Goal: Task Accomplishment & Management: Use online tool/utility

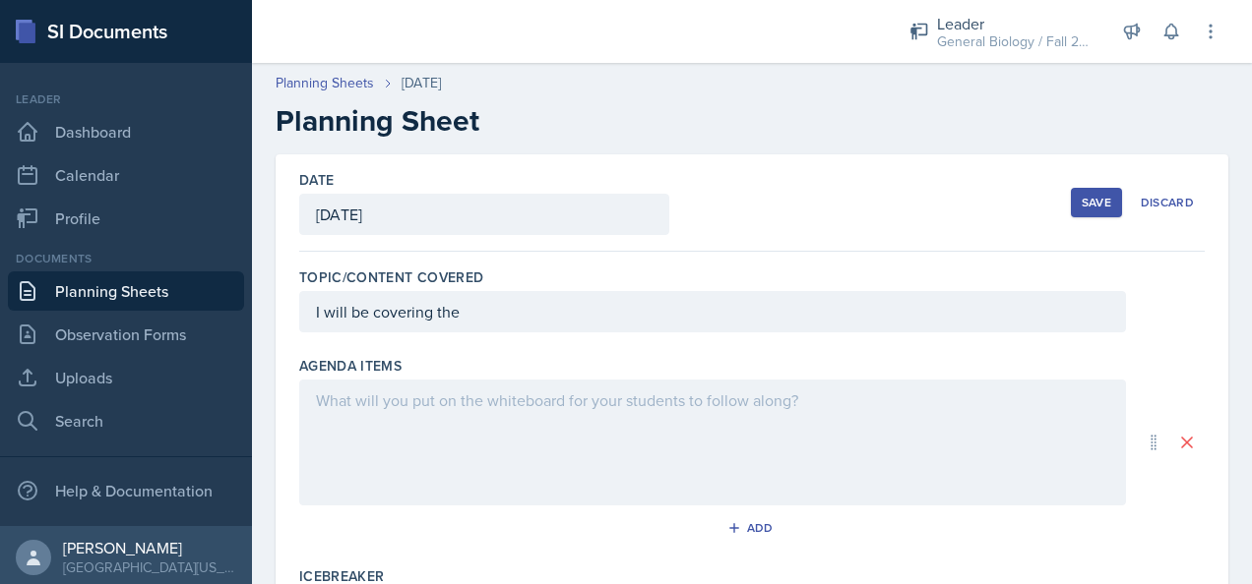
click at [536, 310] on div "I will be covering the" at bounding box center [712, 311] width 827 height 41
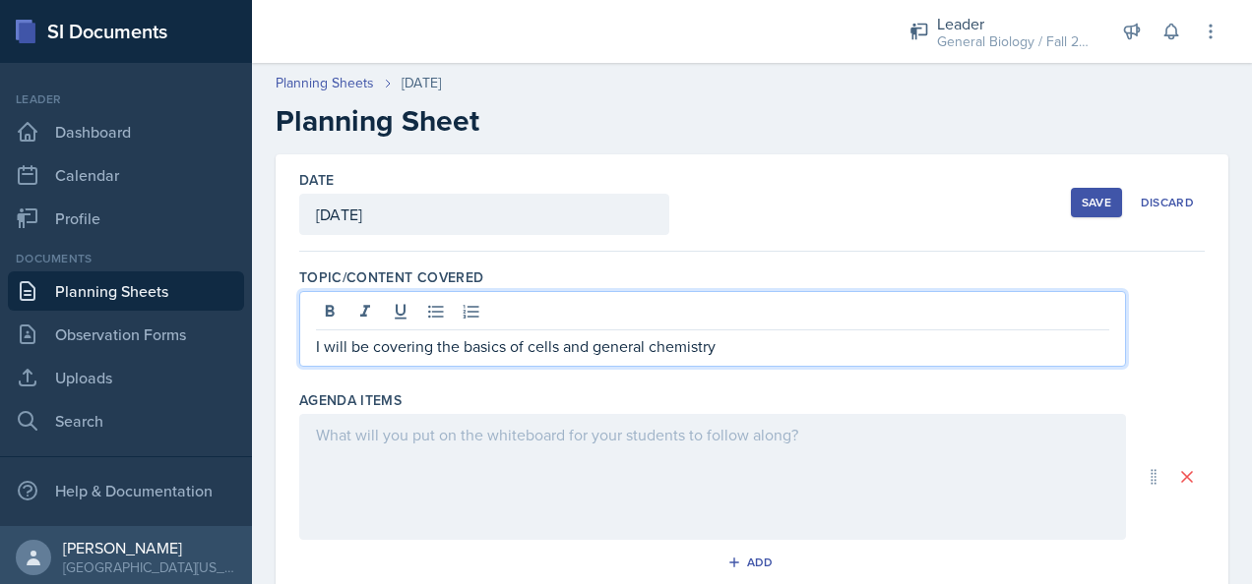
click at [411, 411] on div "Agenda items Add" at bounding box center [751, 488] width 905 height 211
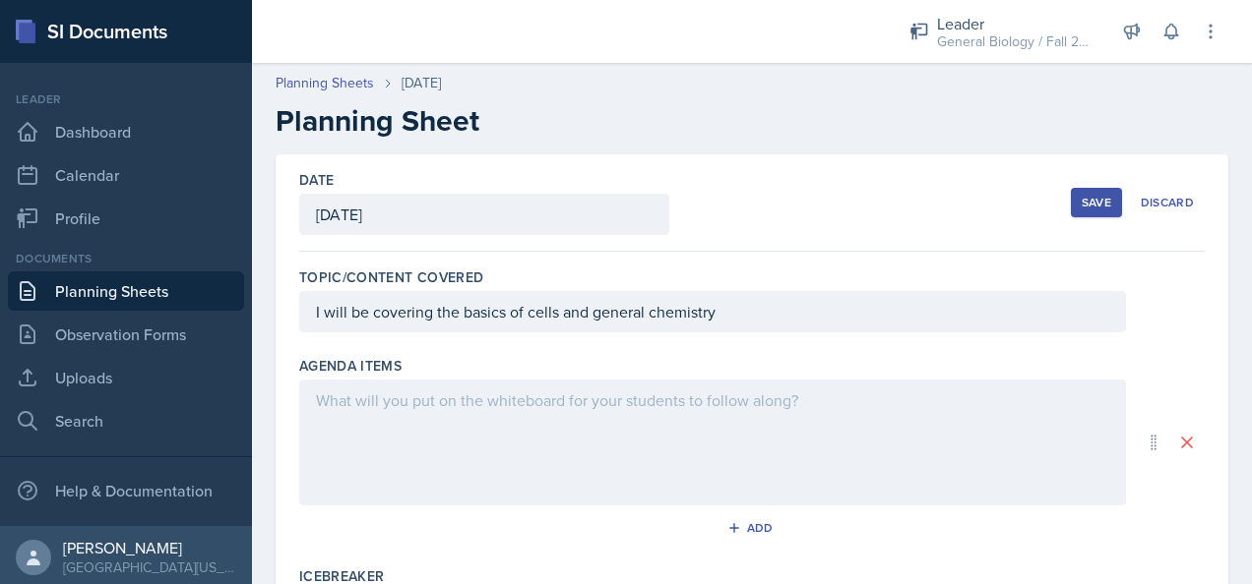
click at [421, 398] on div at bounding box center [712, 443] width 827 height 126
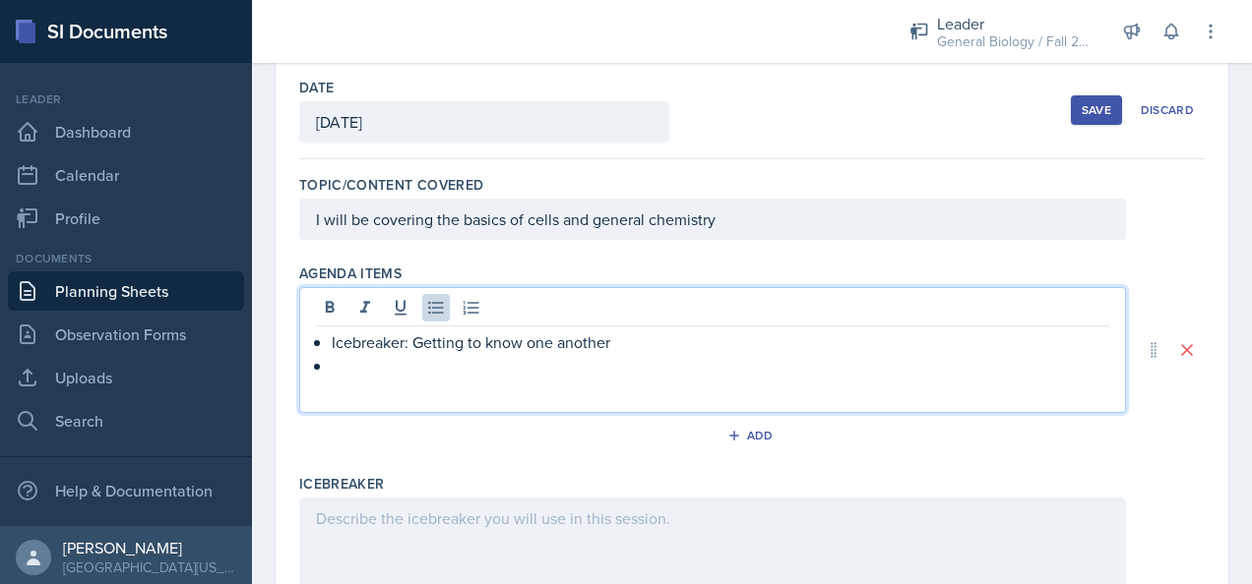
scroll to position [294, 0]
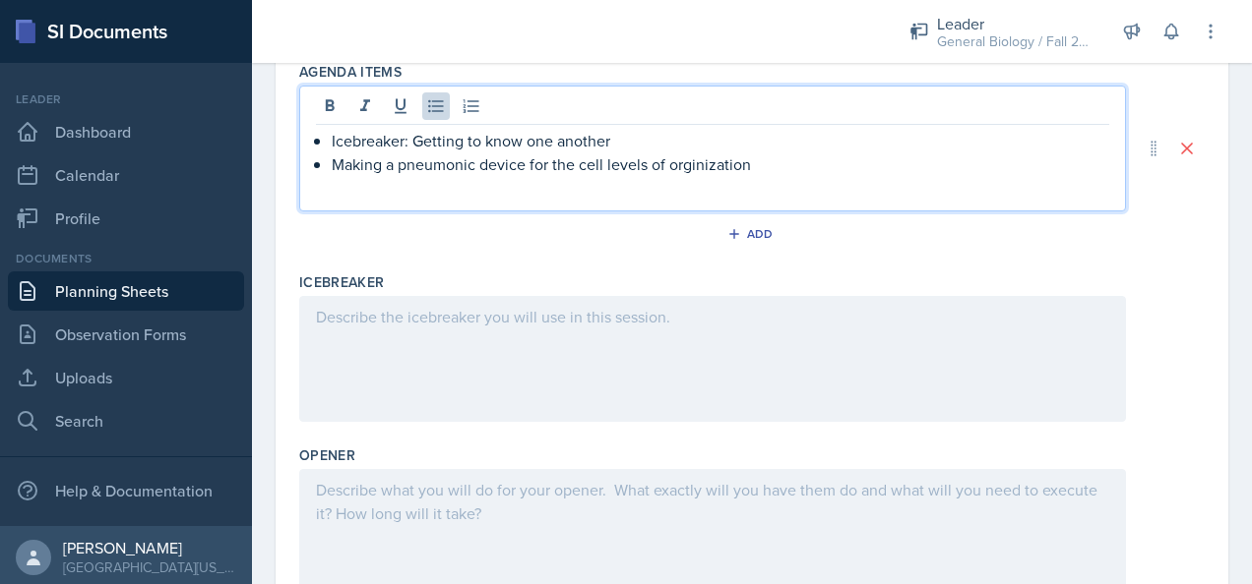
click at [360, 342] on div at bounding box center [712, 359] width 827 height 126
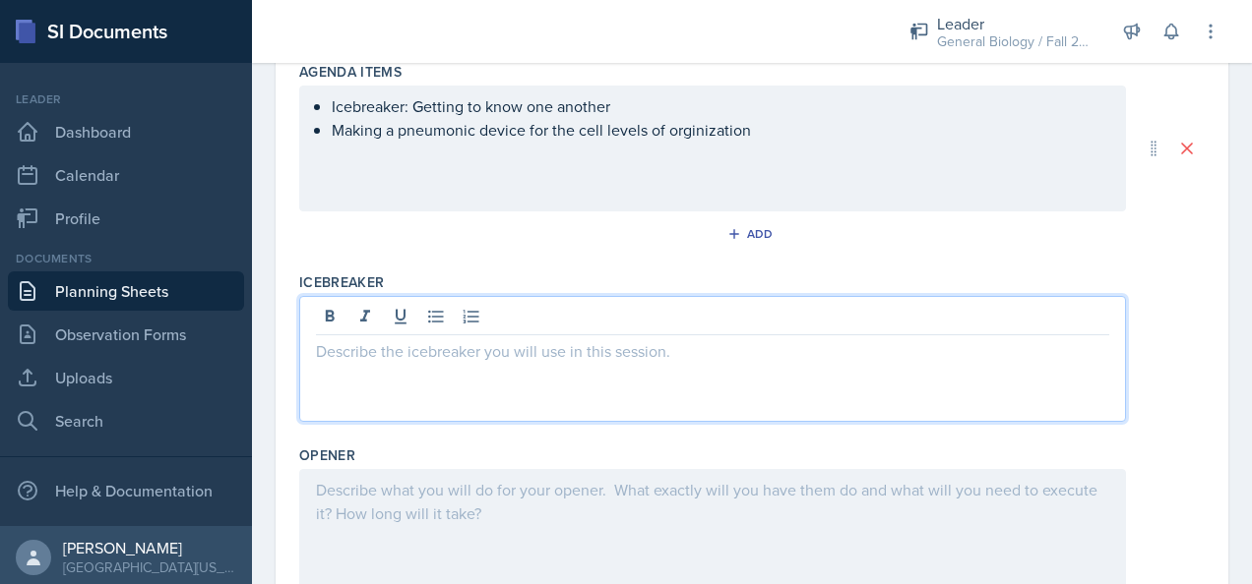
scroll to position [329, 0]
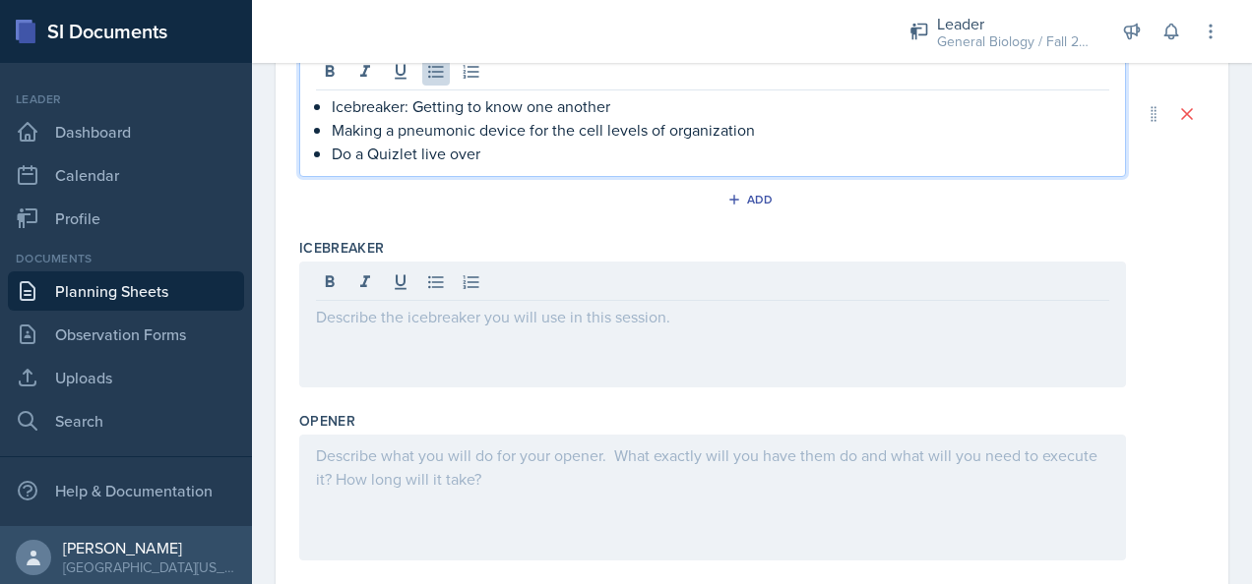
click at [498, 150] on p "Do a Quizlet live over" at bounding box center [720, 154] width 777 height 24
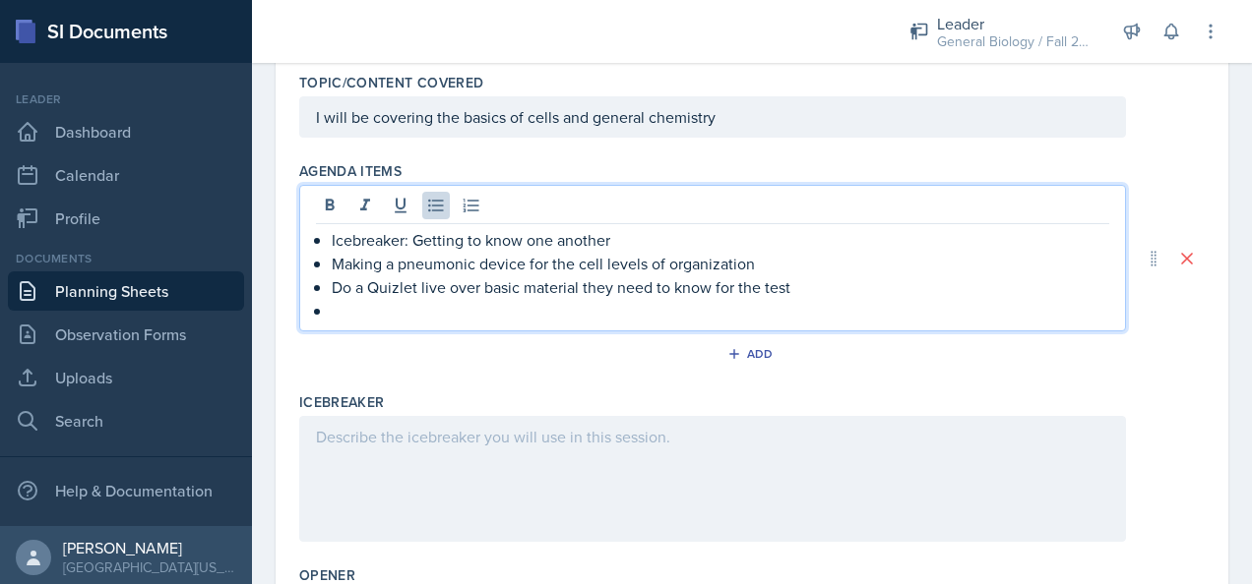
scroll to position [163, 0]
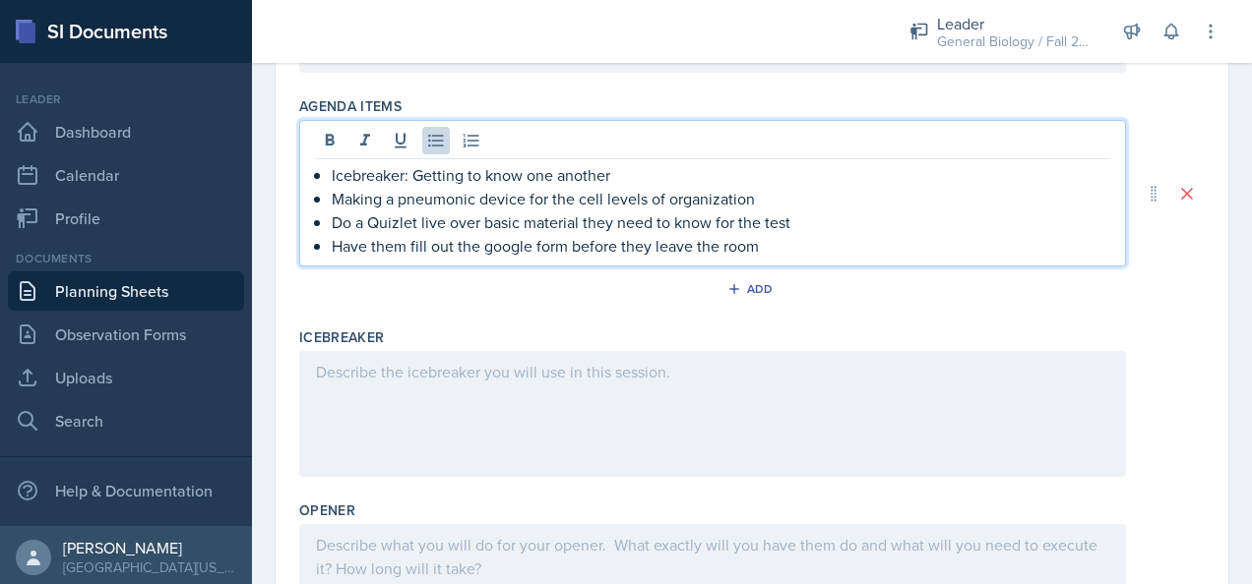
click at [417, 376] on p at bounding box center [712, 372] width 793 height 24
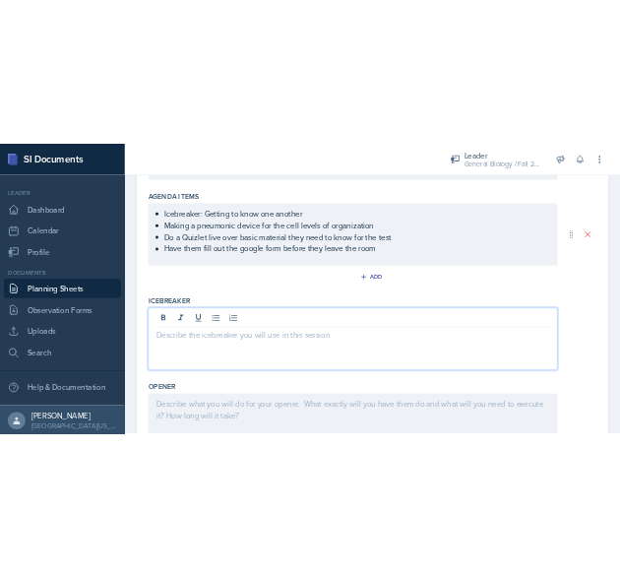
scroll to position [274, 0]
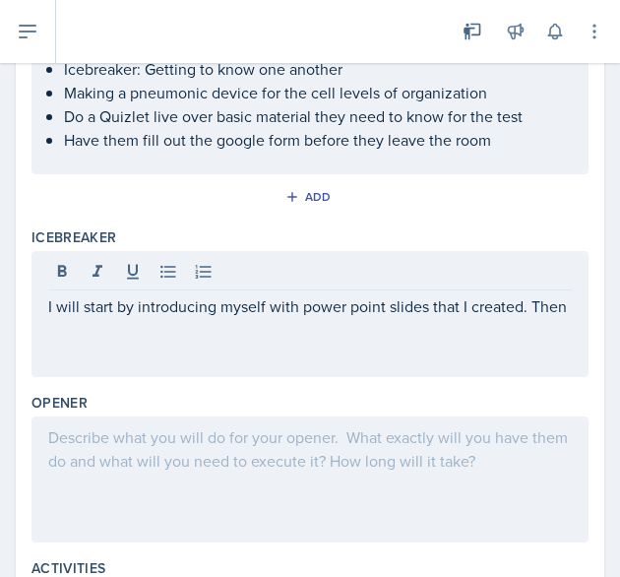
click at [158, 345] on div "I will start by introducing myself with power point slides that I created. Then" at bounding box center [309, 314] width 557 height 126
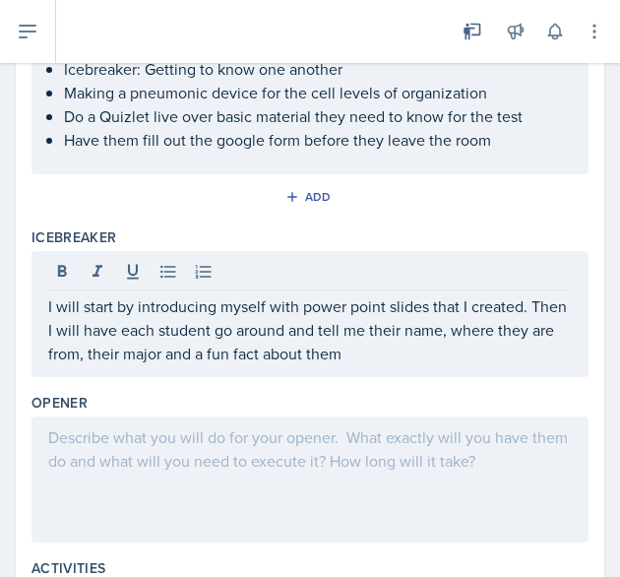
click at [177, 420] on div at bounding box center [309, 479] width 557 height 126
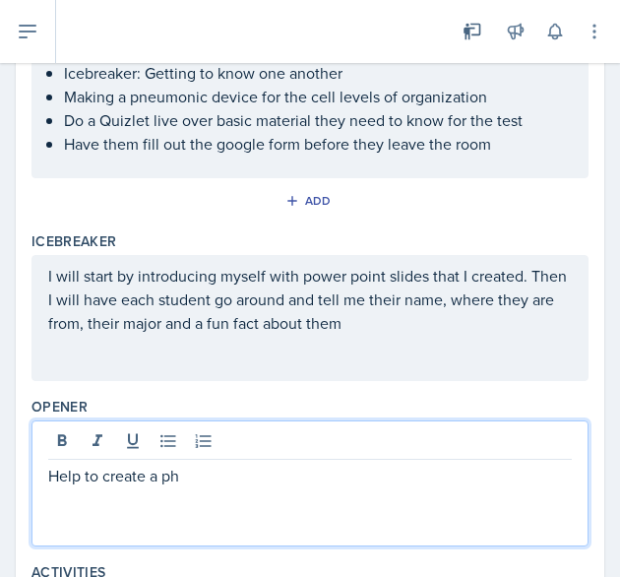
scroll to position [268, 0]
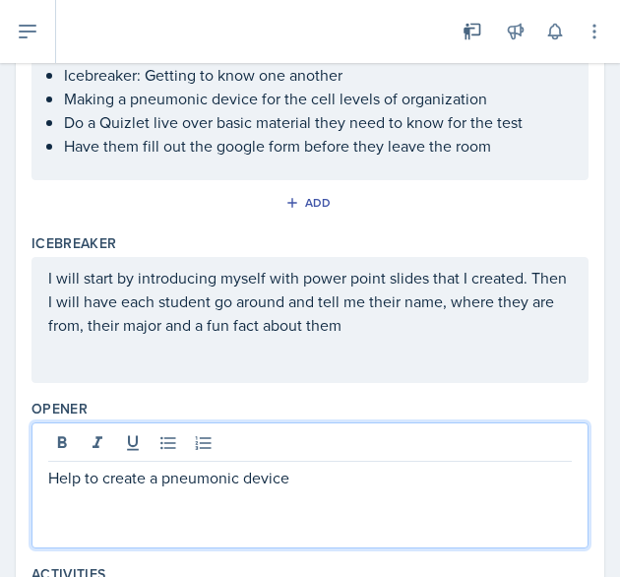
click at [89, 475] on p "Help to create a pneumonic device" at bounding box center [309, 477] width 523 height 24
drag, startPoint x: 84, startPoint y: 477, endPoint x: 14, endPoint y: 472, distance: 70.0
click at [14, 472] on div "Date [DATE] [DATE] 31 1 2 3 4 5 6 7 8 9 10 11 12 13 14 15 16 17 18 19 20 21 22 …" at bounding box center [310, 438] width 620 height 1164
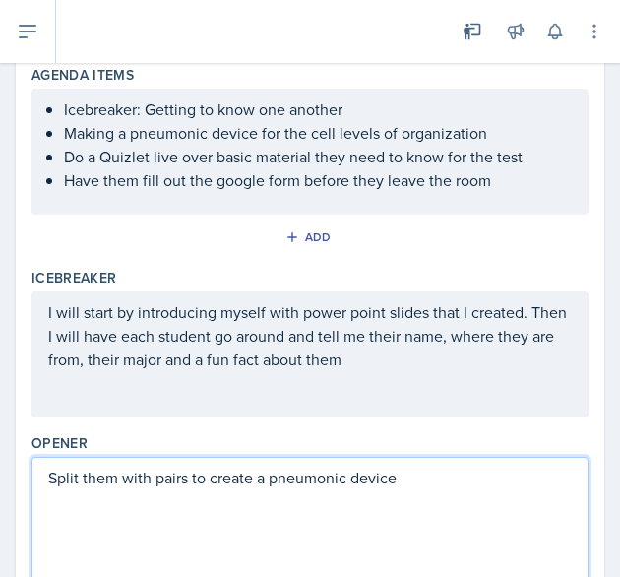
click at [428, 481] on p "Split them with pairs to create a pneumonic device" at bounding box center [309, 477] width 523 height 24
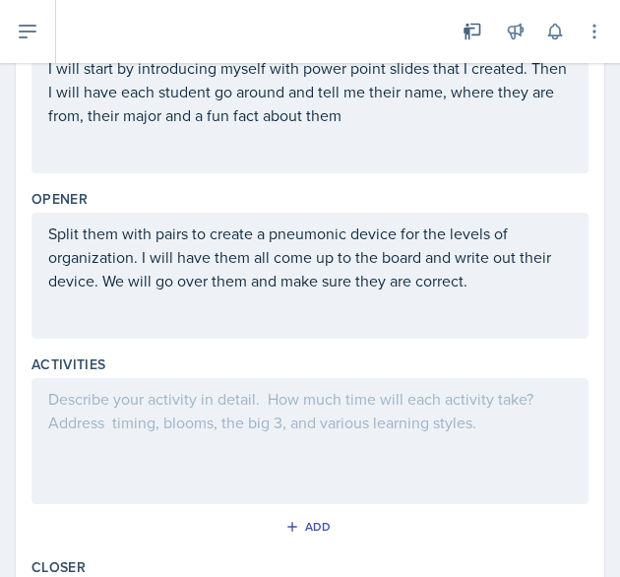
click at [165, 458] on div at bounding box center [309, 441] width 557 height 126
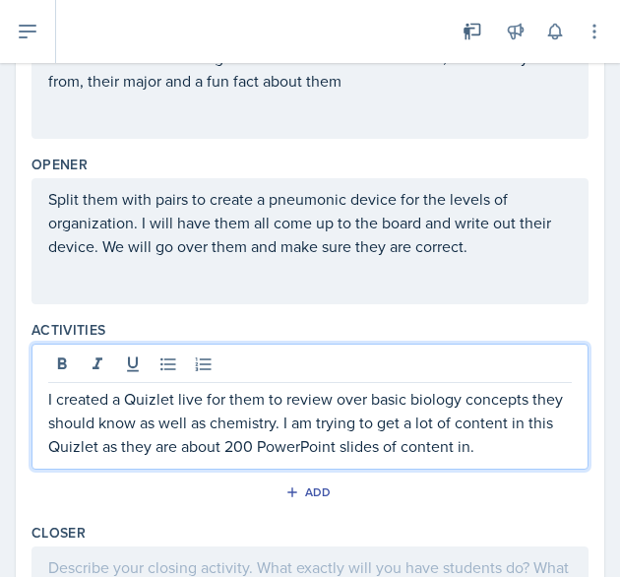
click at [530, 439] on p "I created a Quizlet live for them to review over basic biology concepts they sh…" at bounding box center [309, 422] width 523 height 71
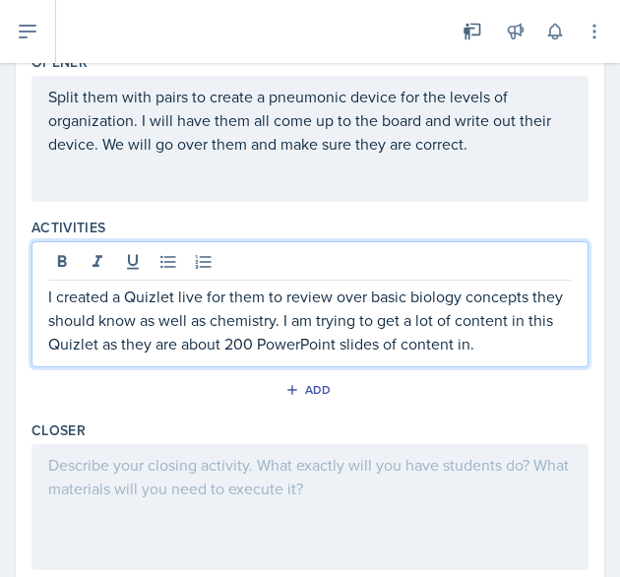
click at [244, 484] on div at bounding box center [309, 507] width 557 height 126
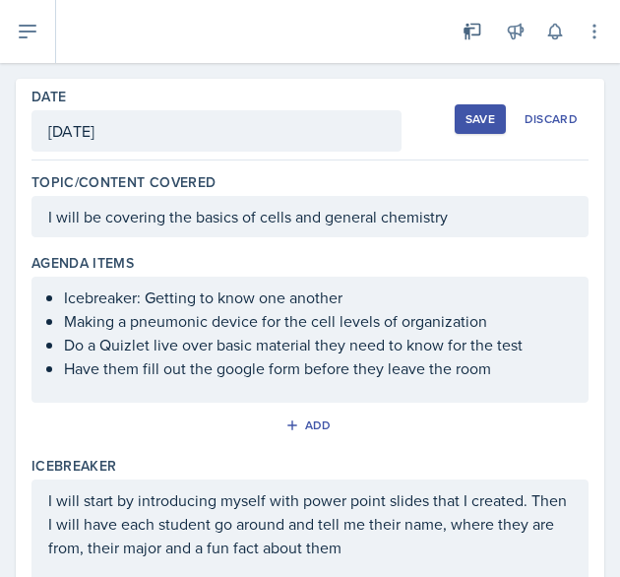
scroll to position [0, 0]
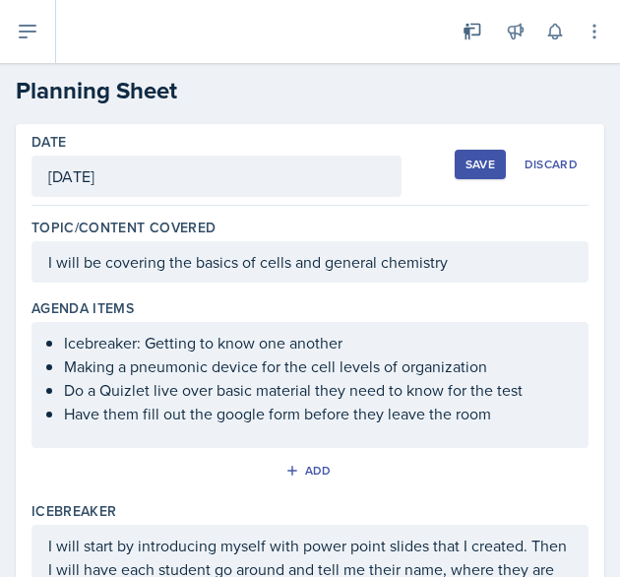
click at [266, 265] on div "I will be covering the basics of cells and general chemistry" at bounding box center [309, 261] width 557 height 41
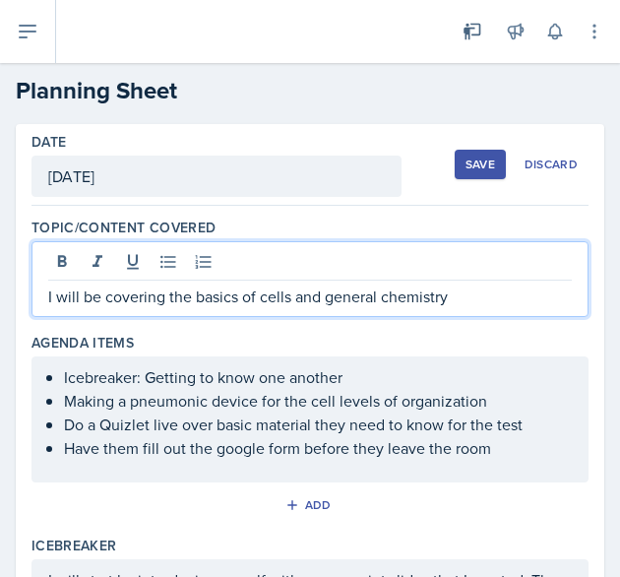
click at [266, 296] on p "I will be covering the basics of cells and general chemistry" at bounding box center [309, 296] width 523 height 24
click at [262, 296] on p "I will be covering the basics of cells and general chemistry" at bounding box center [309, 296] width 523 height 24
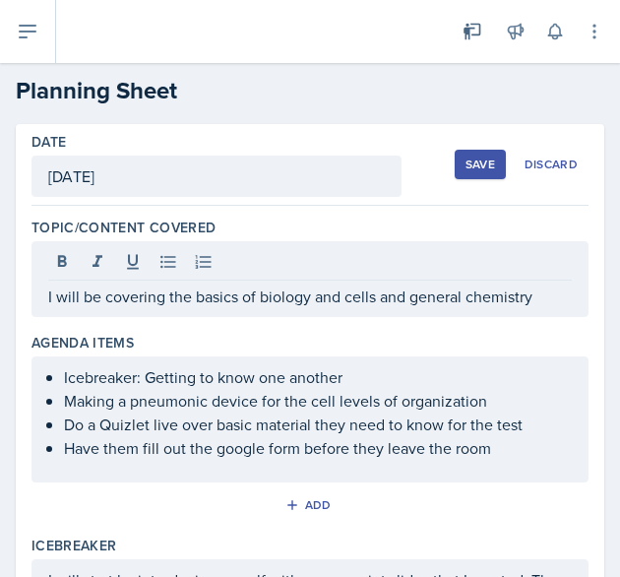
click at [471, 159] on div "Save" at bounding box center [480, 164] width 30 height 16
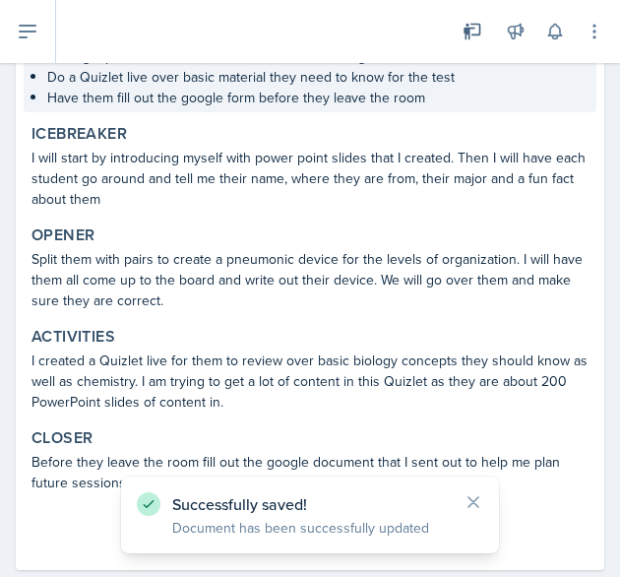
scroll to position [345, 0]
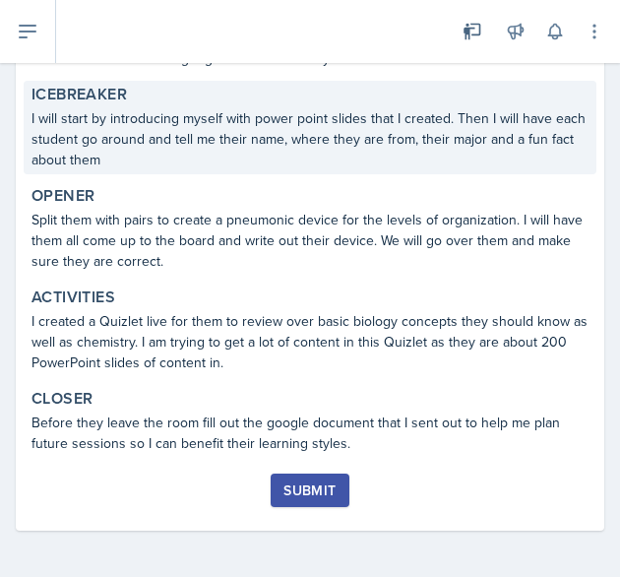
click at [398, 141] on p "I will start by introducing myself with power point slides that I created. Then…" at bounding box center [309, 139] width 557 height 62
